Goal: Information Seeking & Learning: Learn about a topic

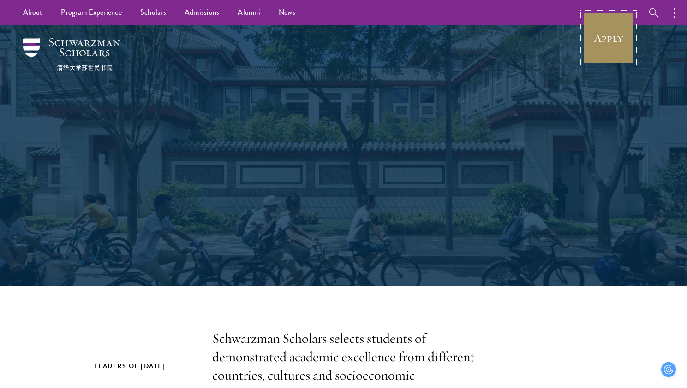
click at [603, 46] on link "Apply" at bounding box center [609, 38] width 52 height 52
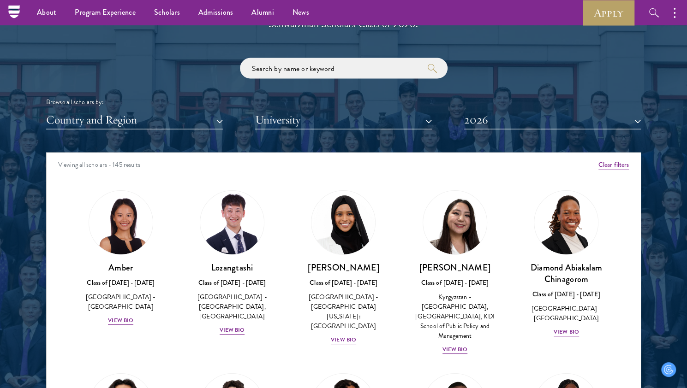
scroll to position [1072, 0]
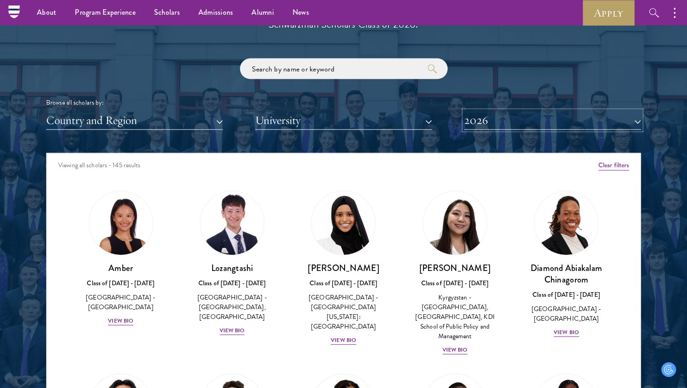
click at [524, 121] on button "2026" at bounding box center [552, 120] width 177 height 19
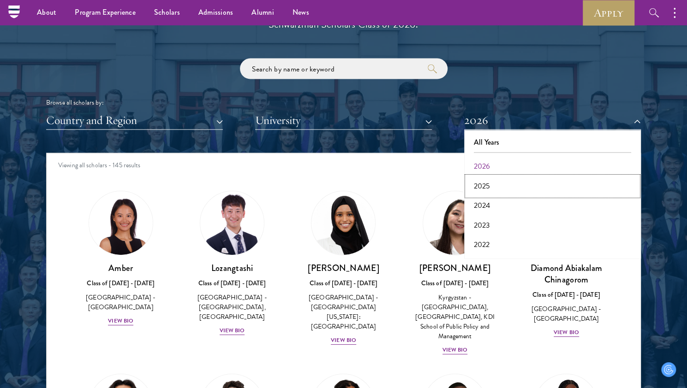
click at [490, 193] on button "2025" at bounding box center [552, 186] width 171 height 19
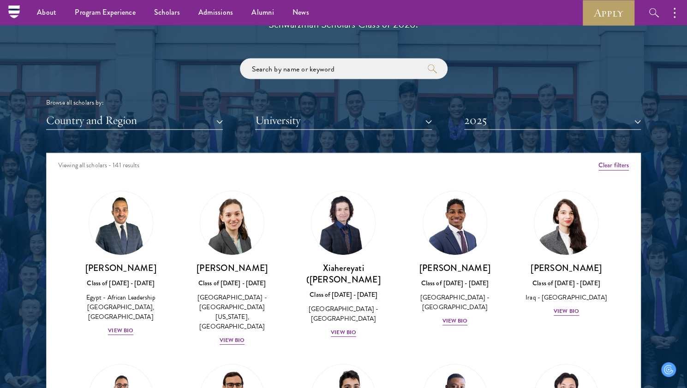
scroll to position [1925, 0]
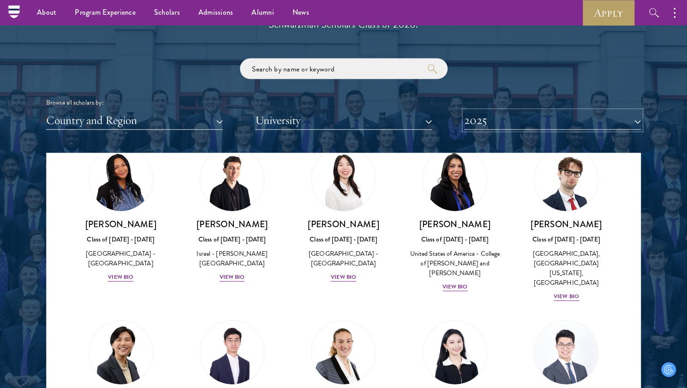
click at [517, 120] on button "2025" at bounding box center [552, 120] width 177 height 19
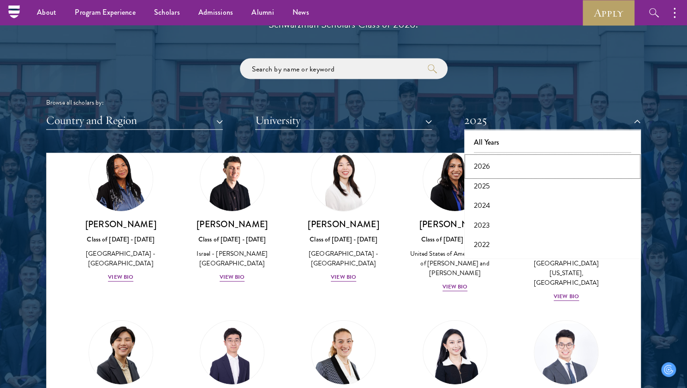
click at [497, 167] on button "2026" at bounding box center [552, 166] width 171 height 19
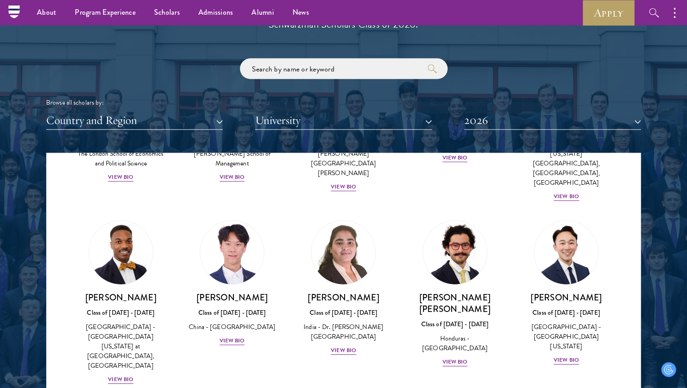
scroll to position [314, 0]
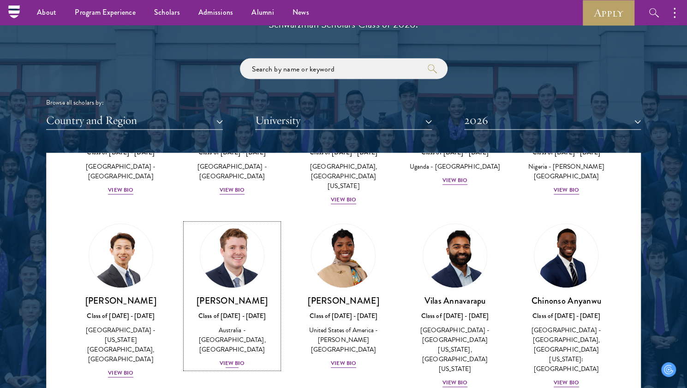
click at [233, 360] on div "View Bio" at bounding box center [232, 364] width 25 height 9
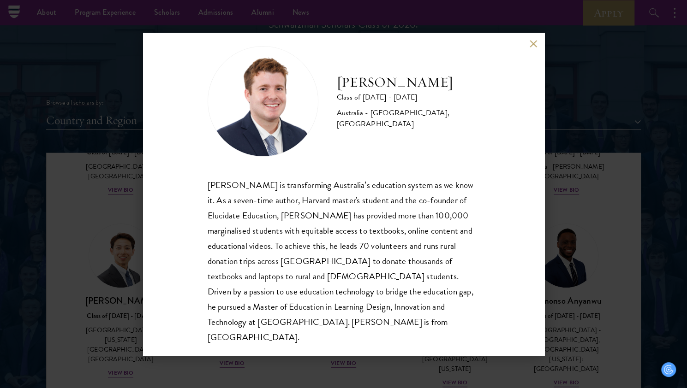
scroll to position [16, 0]
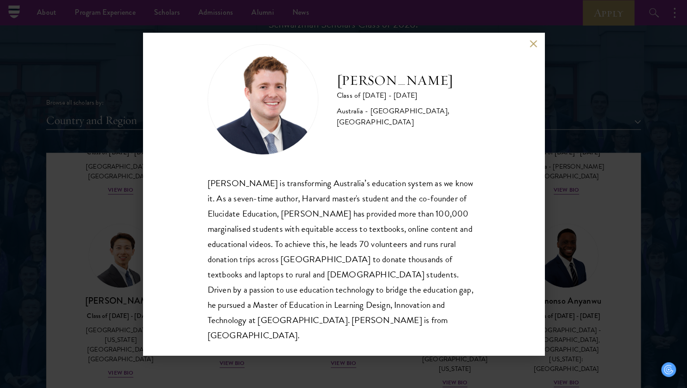
click at [531, 43] on button at bounding box center [534, 44] width 8 height 8
